Goal: Check status: Check status

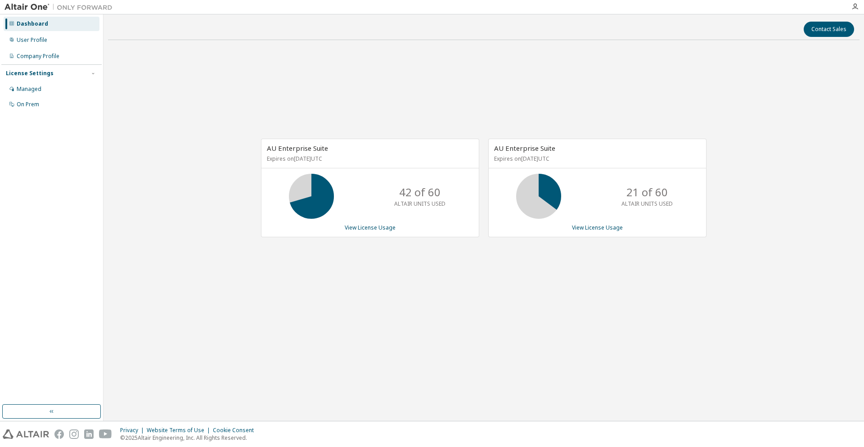
click at [368, 231] on div "AU Enterprise Suite Expires on [DATE] UTC 42 of 60 ALTAIR UNITS USED View Licen…" at bounding box center [370, 188] width 218 height 99
click at [373, 225] on link "View License Usage" at bounding box center [370, 228] width 51 height 8
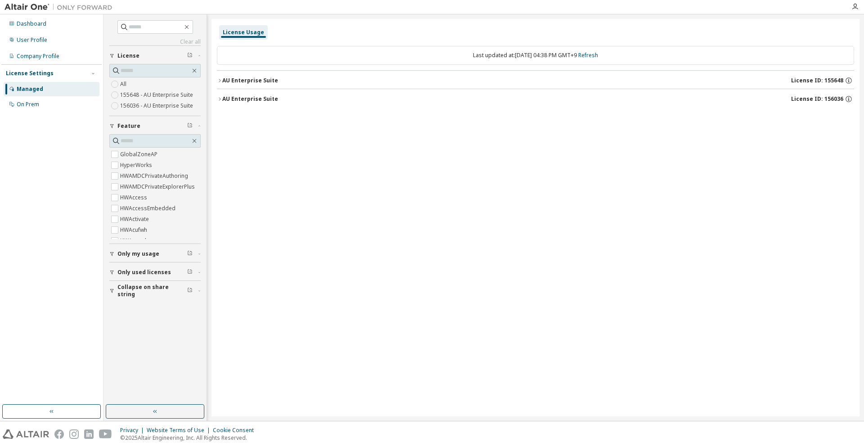
click at [260, 85] on button "AU Enterprise Suite License ID: 155648" at bounding box center [535, 81] width 637 height 20
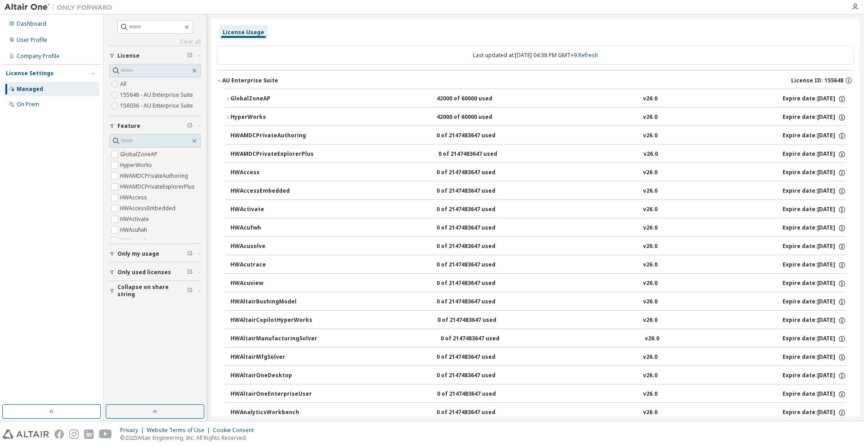
click at [244, 115] on div "HyperWorks" at bounding box center [270, 117] width 81 height 8
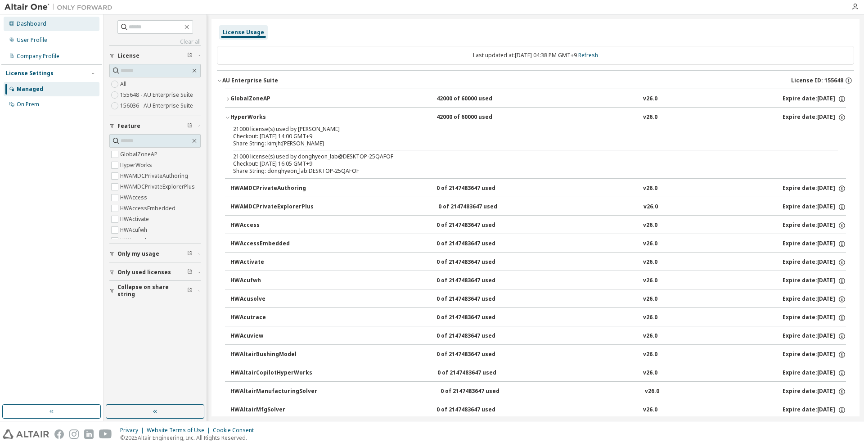
click at [48, 27] on div "Dashboard" at bounding box center [52, 24] width 96 height 14
